Goal: Learn about a topic: Learn about a topic

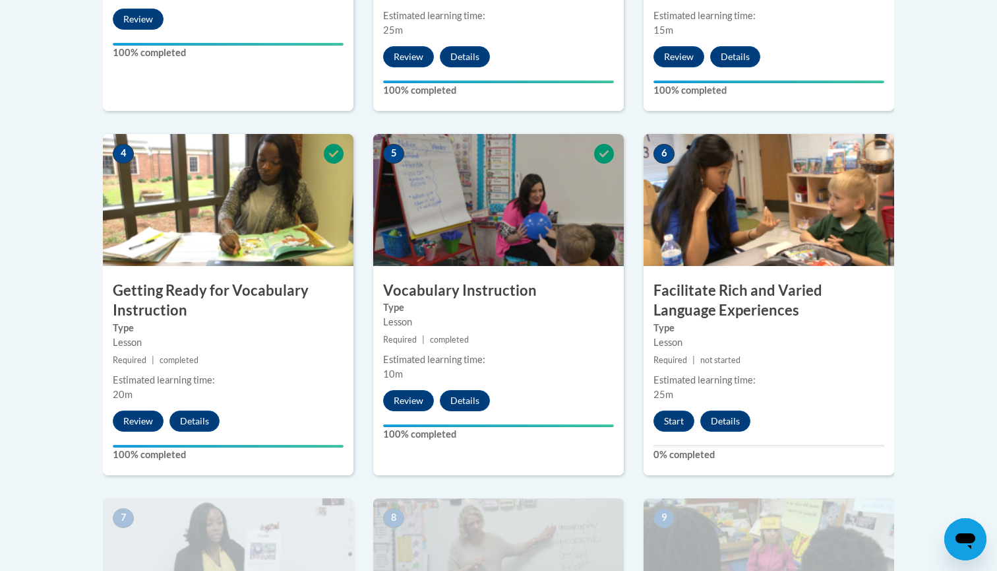
scroll to position [675, 0]
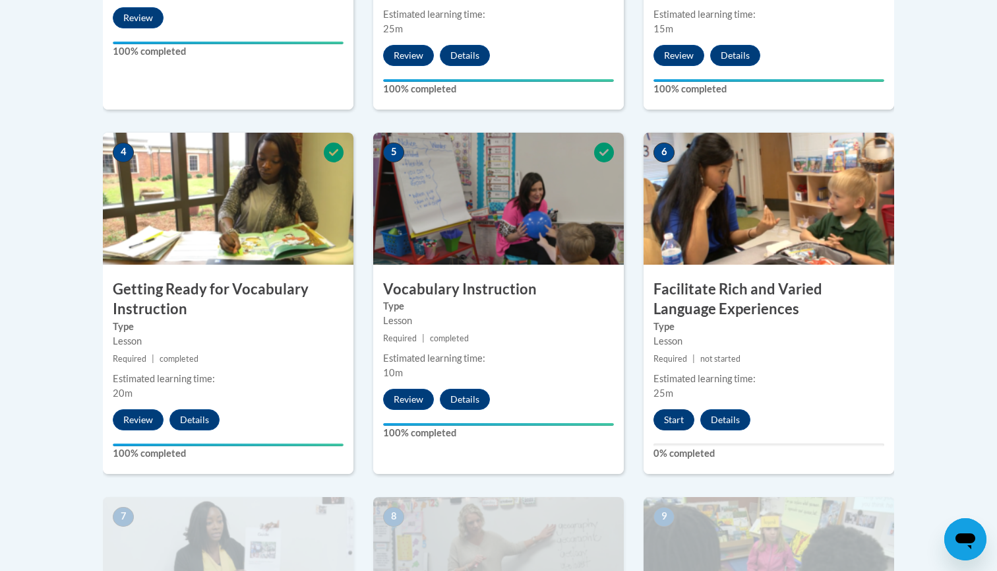
click at [667, 416] on button "Start" at bounding box center [674, 419] width 41 height 21
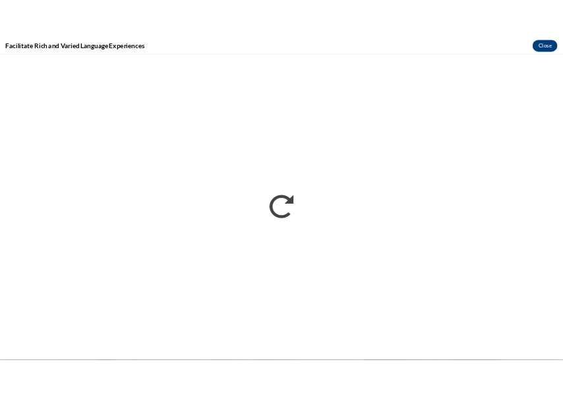
scroll to position [0, 0]
